Goal: Task Accomplishment & Management: Manage account settings

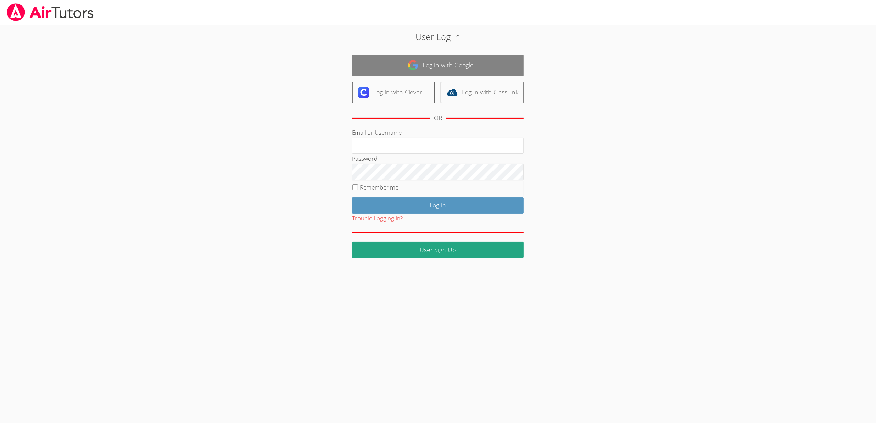
type input "[EMAIL_ADDRESS][DOMAIN_NAME]"
click at [442, 66] on link "Log in with Google" at bounding box center [438, 66] width 172 height 22
